Goal: Information Seeking & Learning: Check status

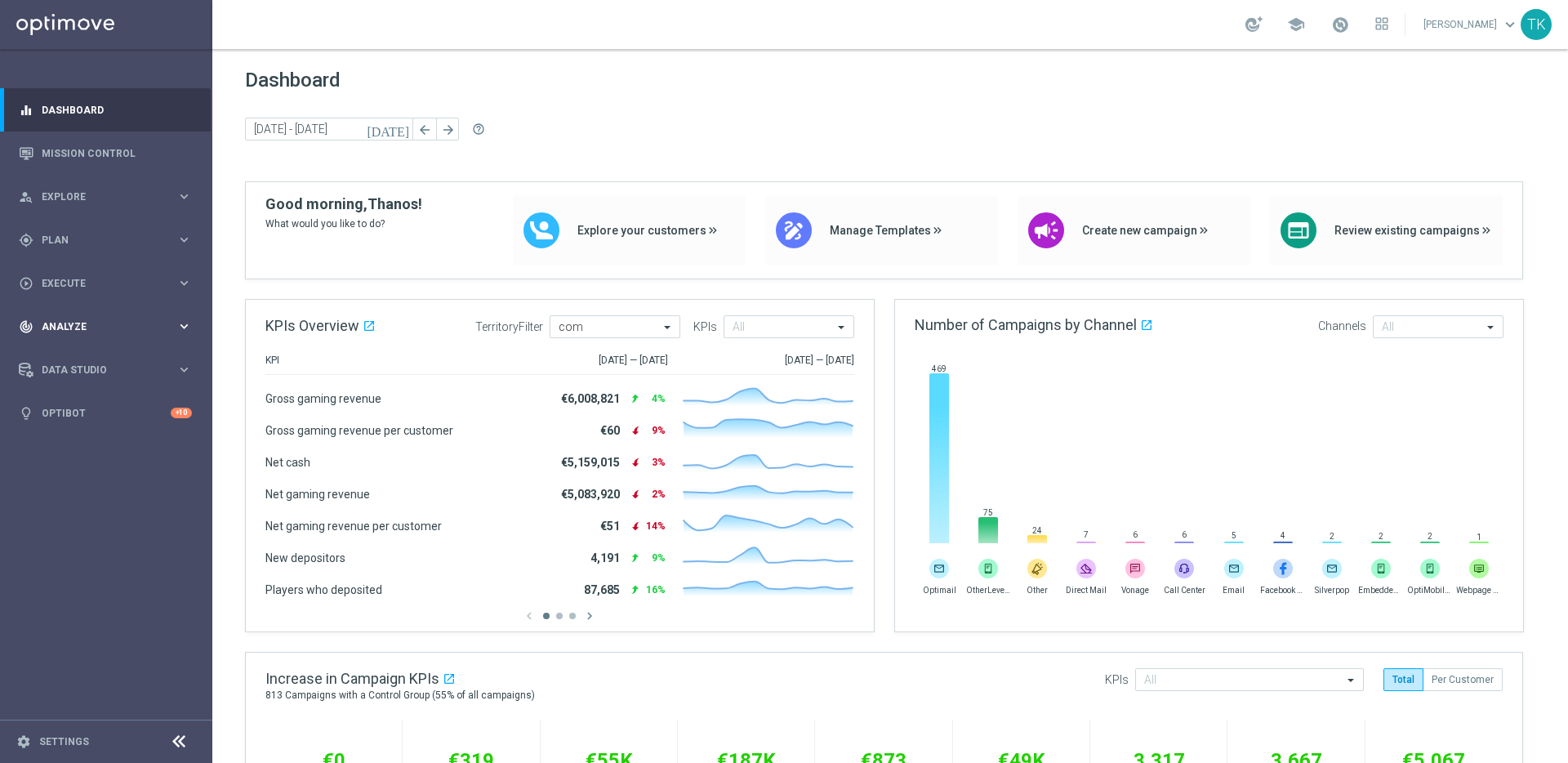
click at [140, 327] on span "Analyze" at bounding box center [109, 326] width 135 height 10
click at [76, 358] on link "Customer 360" at bounding box center [106, 360] width 127 height 13
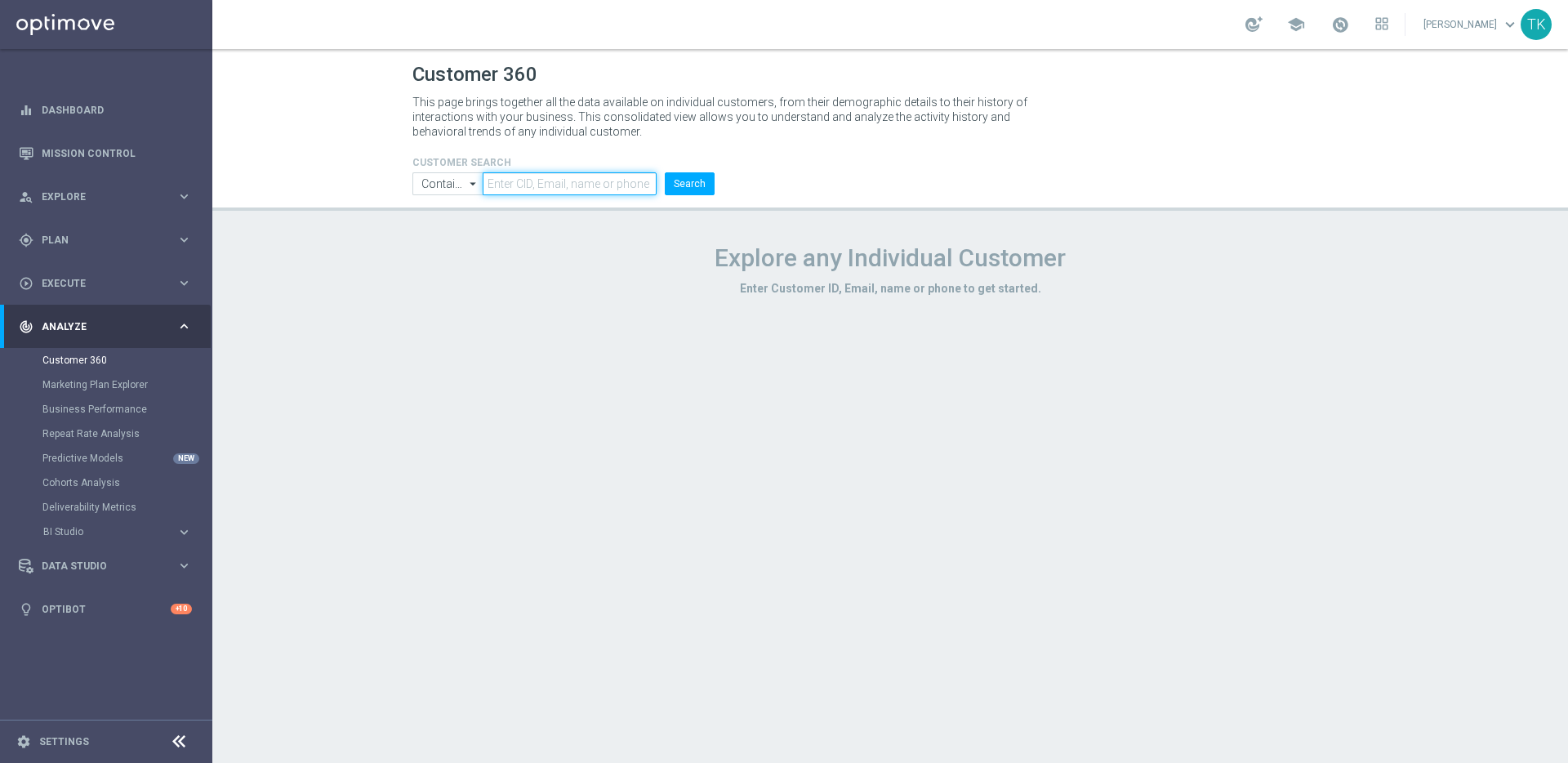
click at [540, 187] on input "text" at bounding box center [569, 183] width 174 height 23
paste input "2735890"
type input "2735890"
click at [696, 183] on button "Search" at bounding box center [689, 183] width 50 height 23
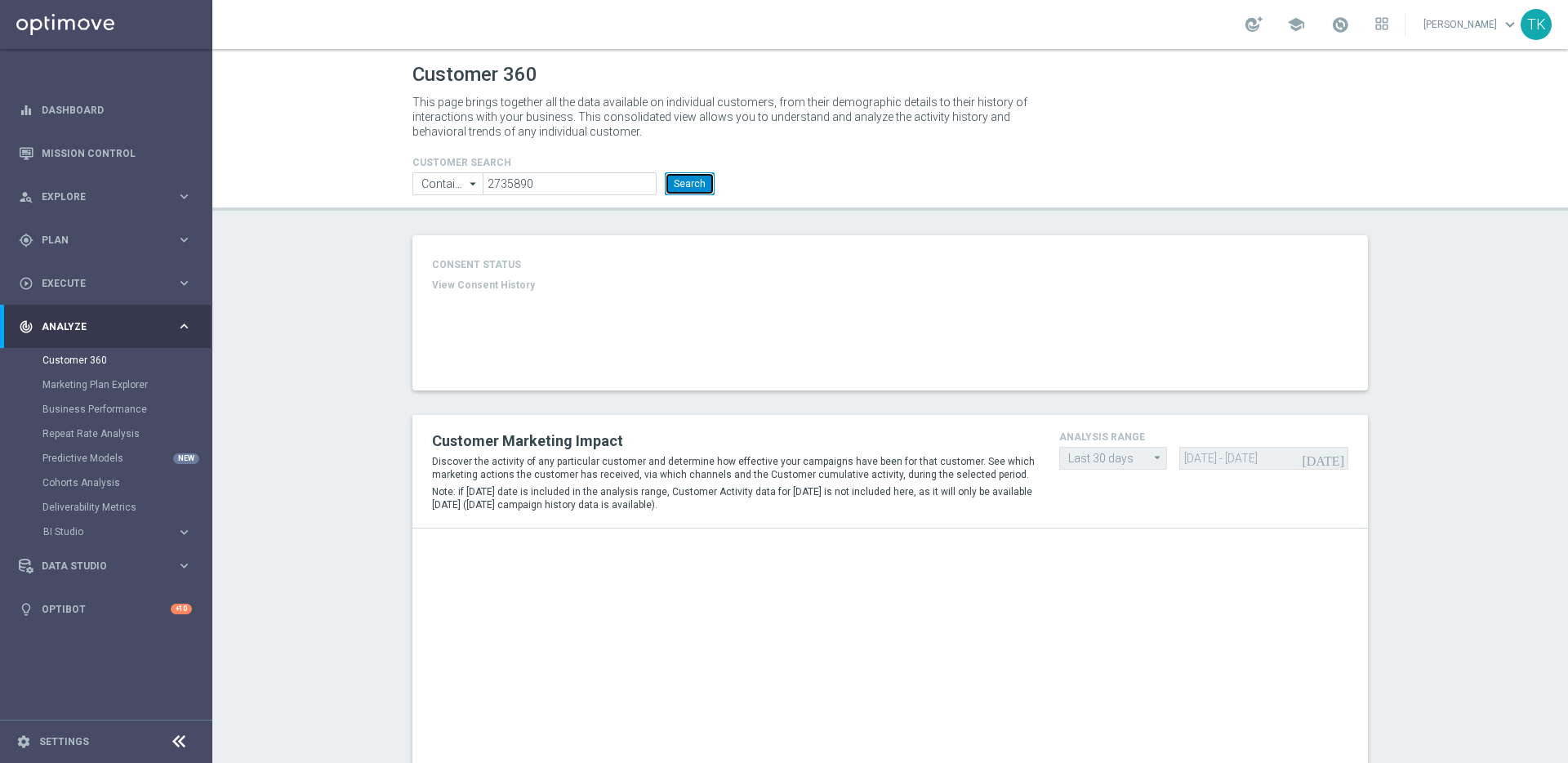
type input "Deposit Amount"
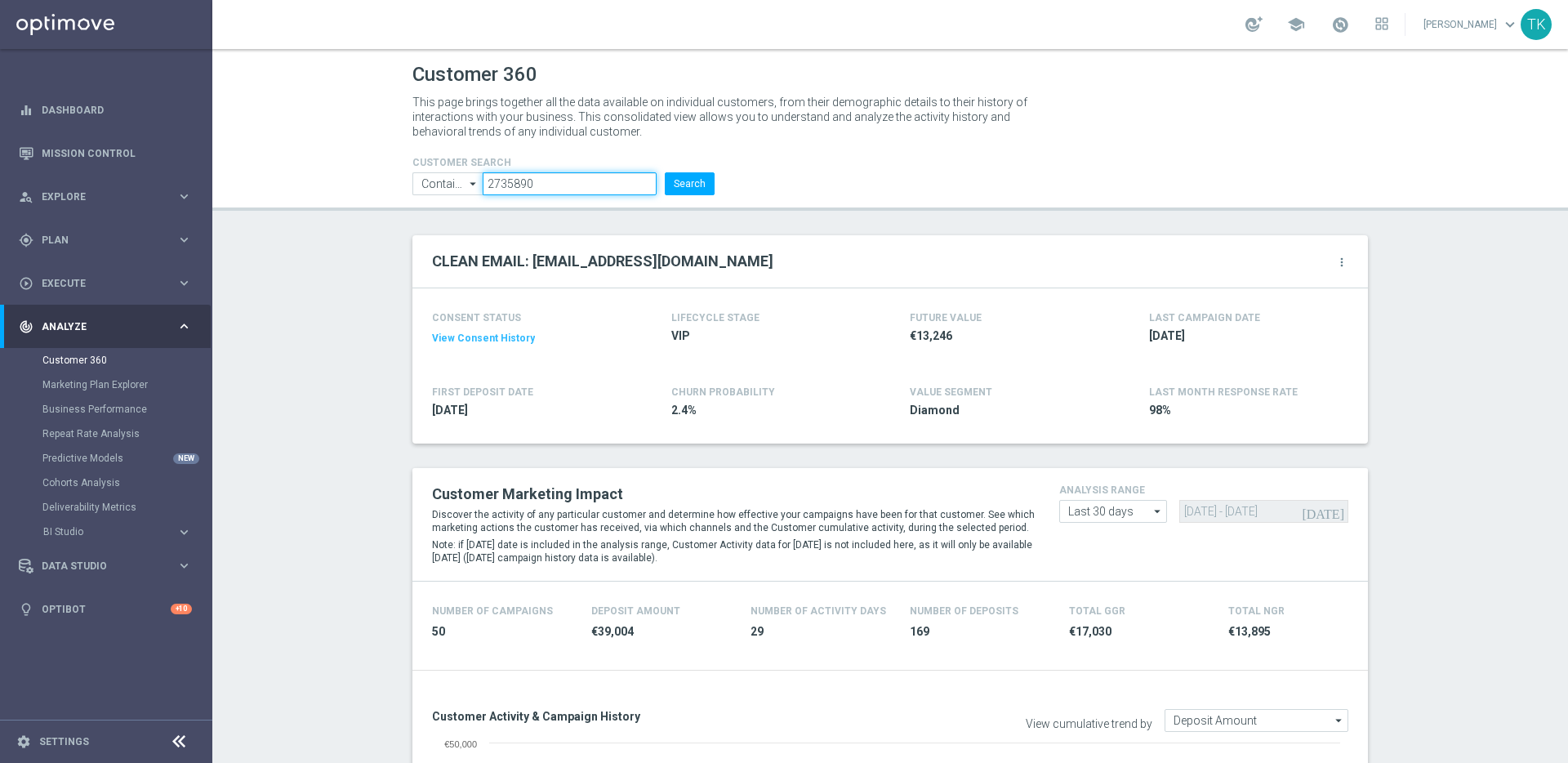
click at [504, 184] on input "2735890" at bounding box center [569, 183] width 174 height 23
